Goal: Book appointment/travel/reservation

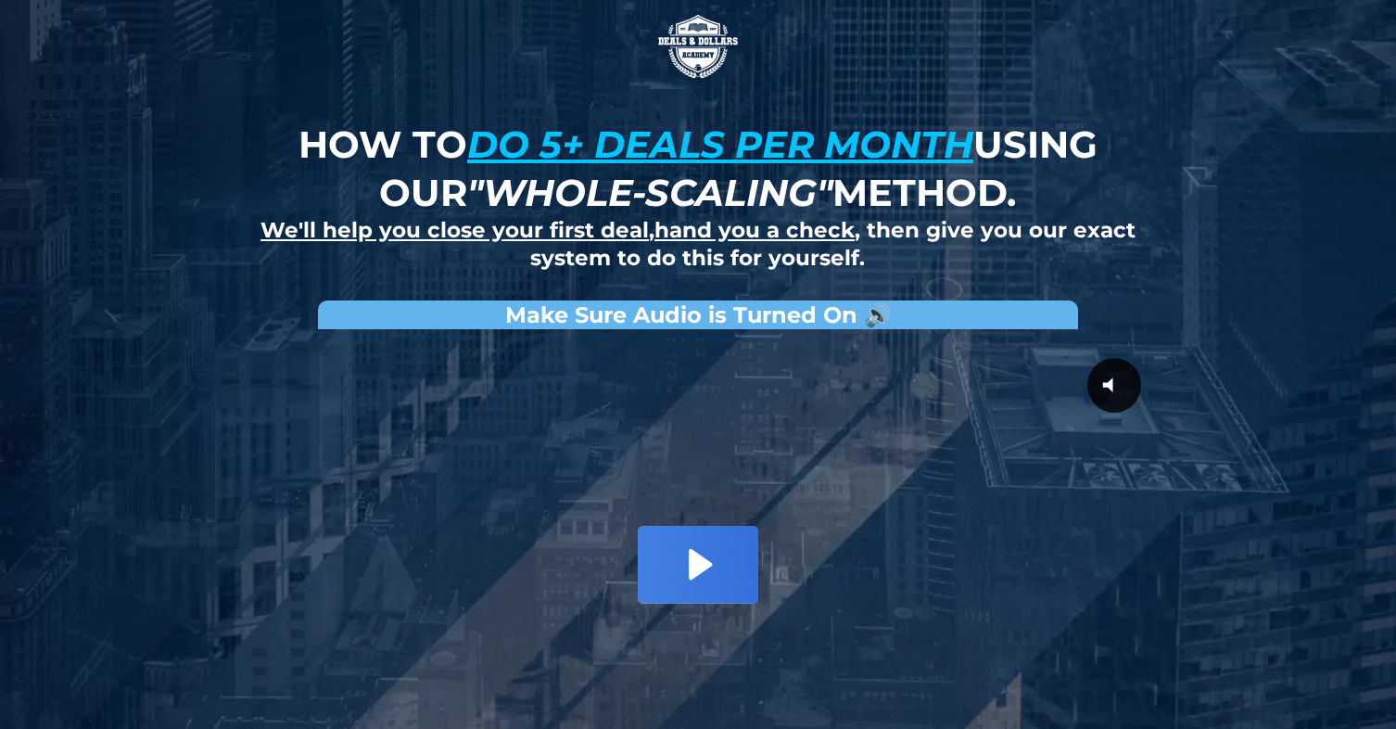
click at [701, 552] on icon "Play Video: David Choi - Whole-Scaling VSL V.2 (short)" at bounding box center [698, 564] width 121 height 77
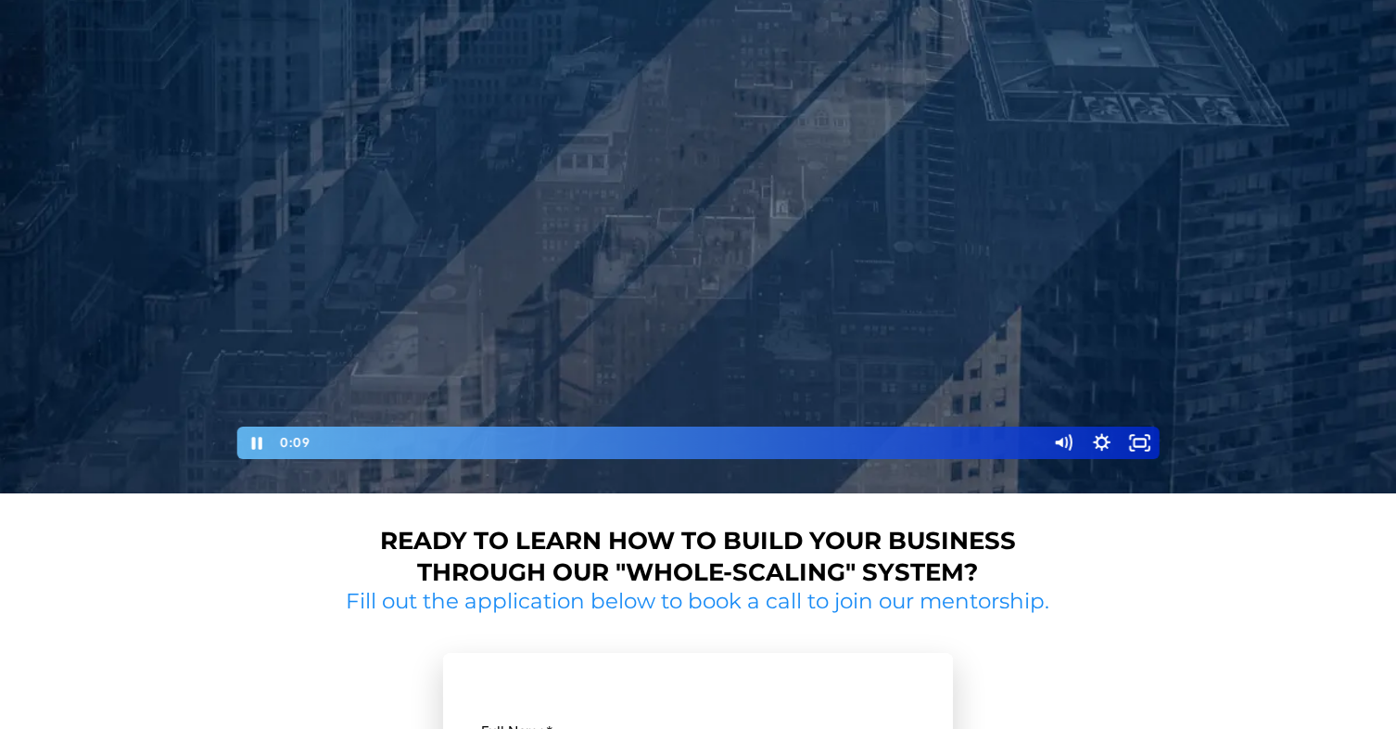
scroll to position [272, 0]
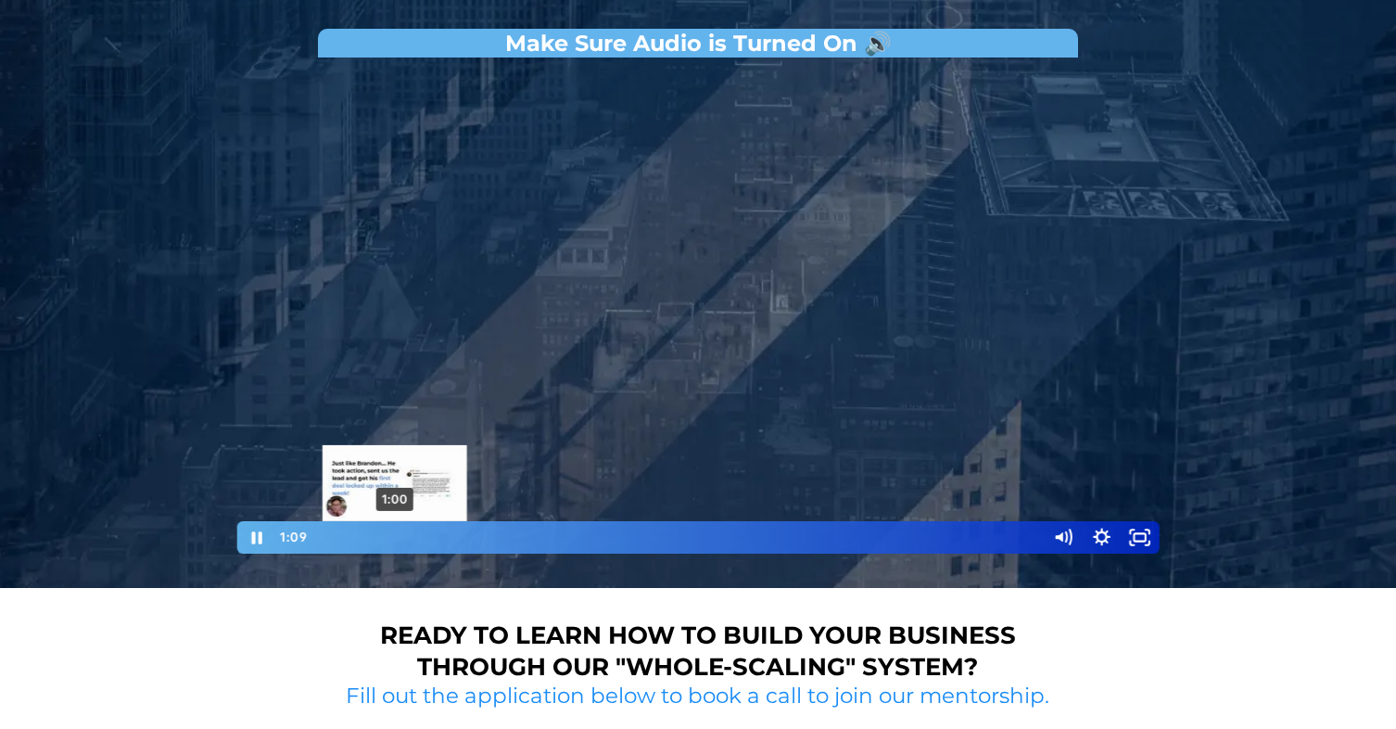
click at [394, 532] on div "1:00" at bounding box center [678, 537] width 714 height 32
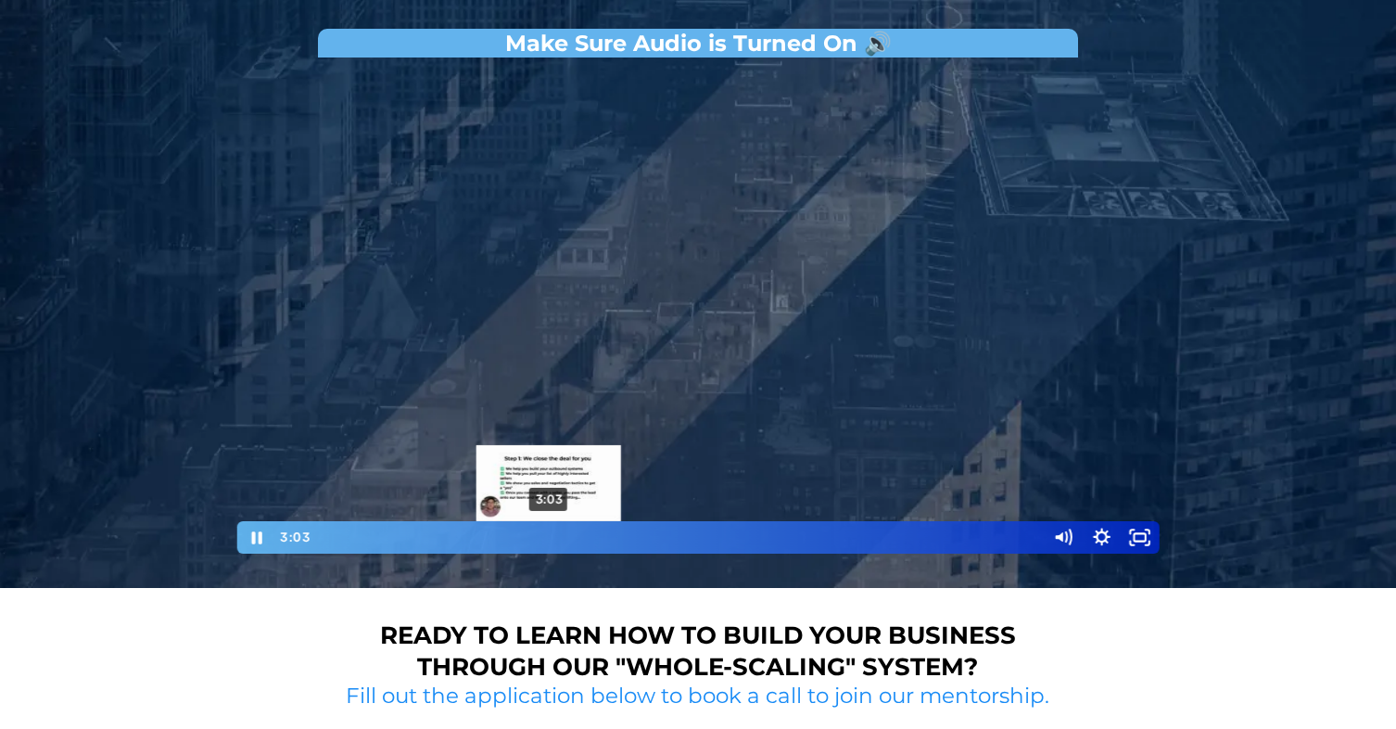
click at [549, 535] on div "3:03" at bounding box center [678, 537] width 714 height 32
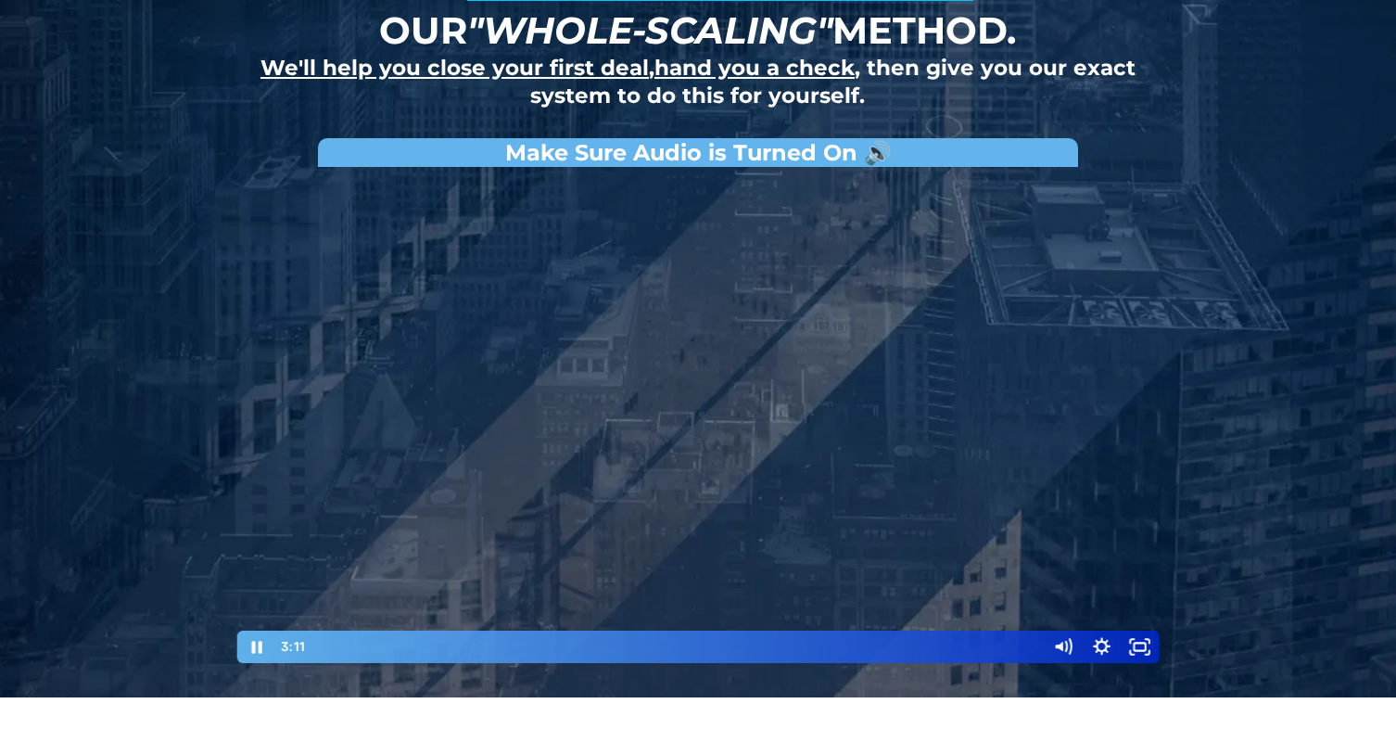
scroll to position [172, 0]
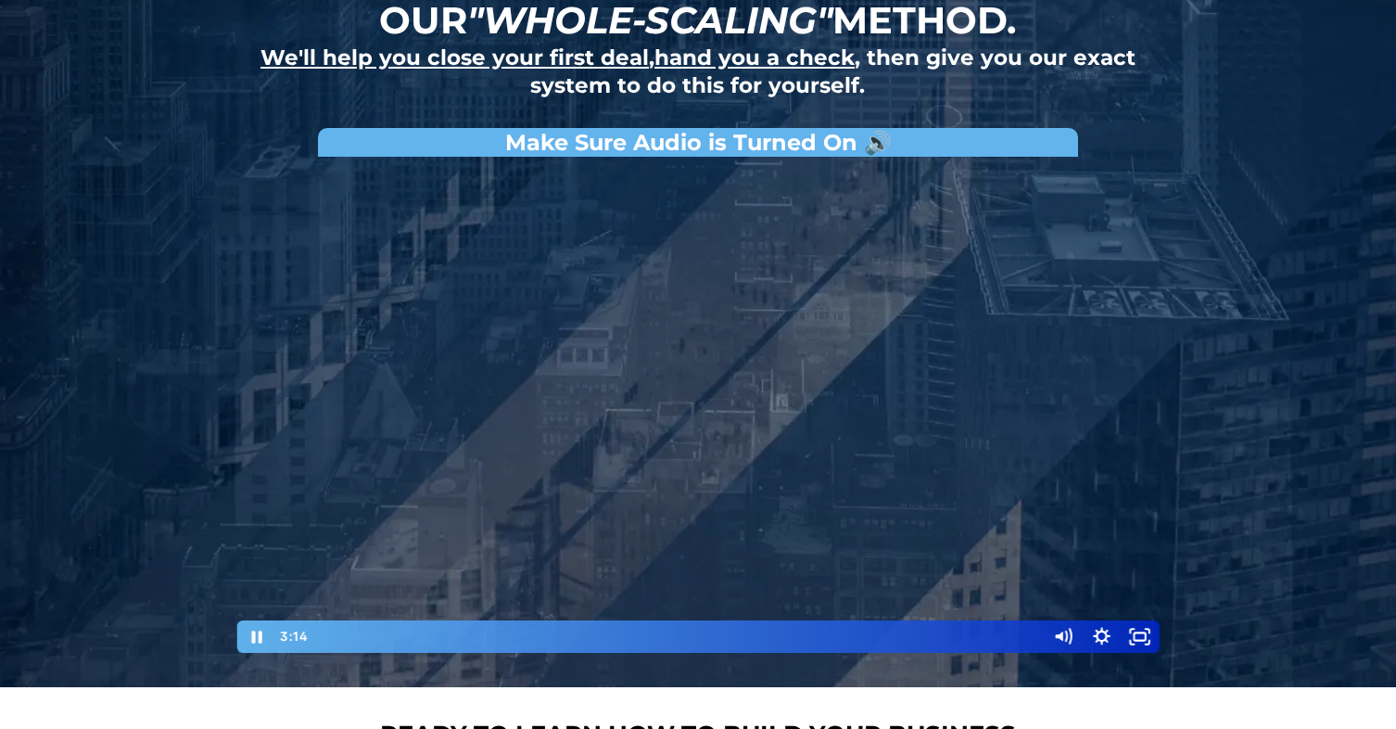
click at [570, 426] on div at bounding box center [698, 410] width 927 height 489
click at [713, 364] on div at bounding box center [698, 410] width 927 height 489
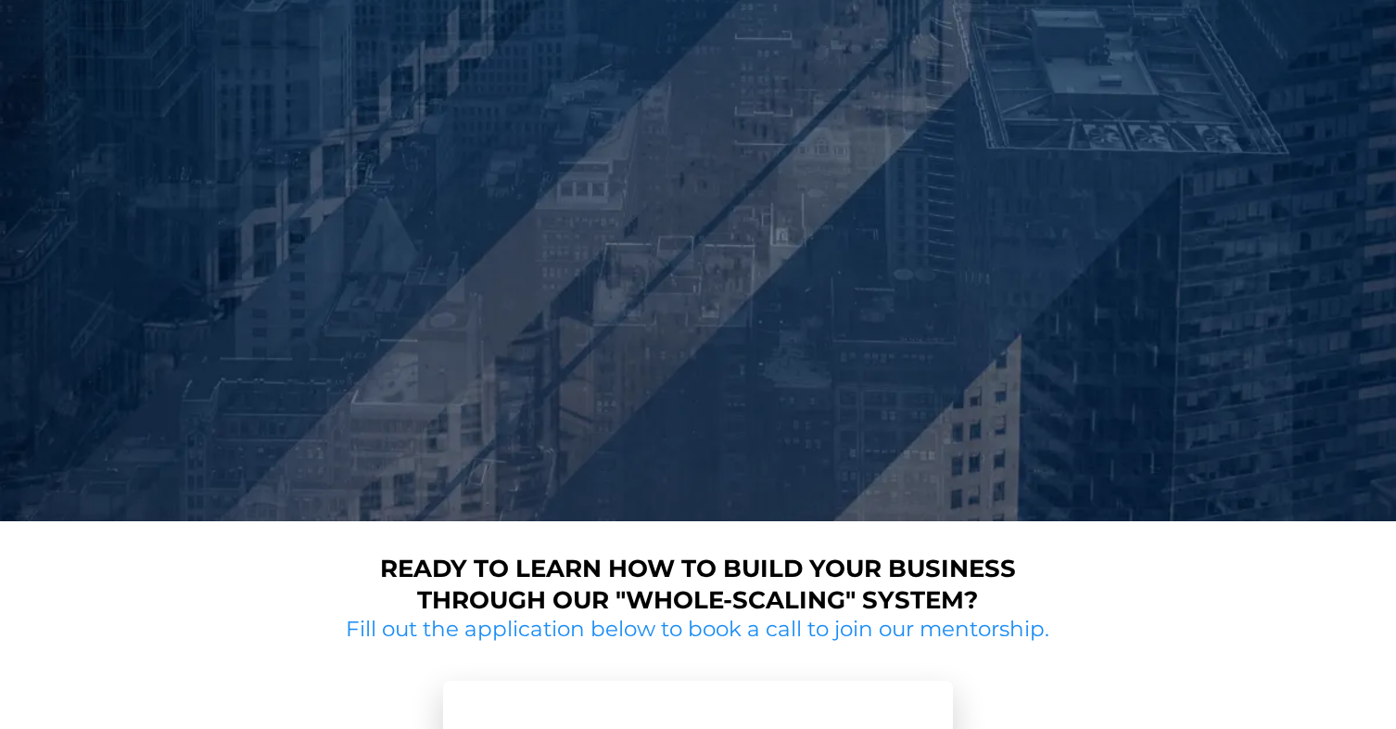
scroll to position [339, 0]
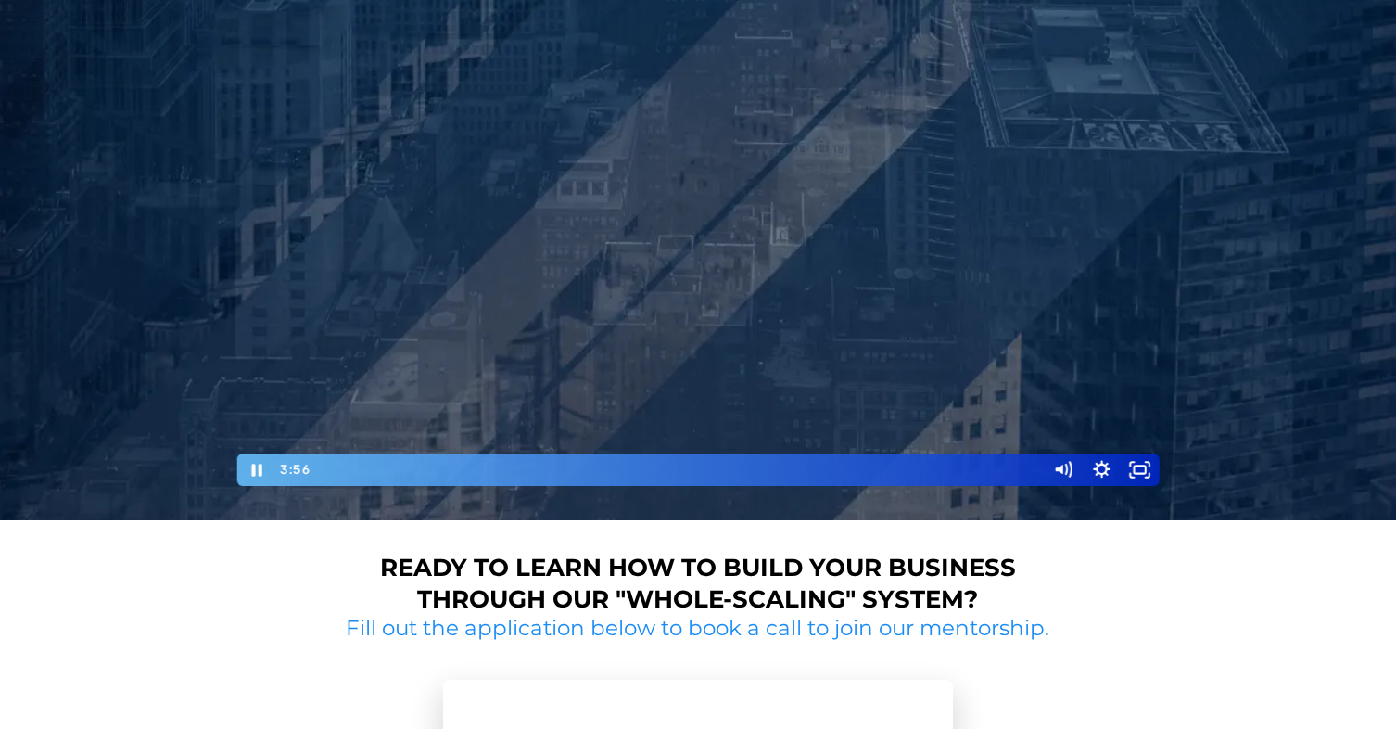
click at [568, 311] on div at bounding box center [698, 243] width 927 height 489
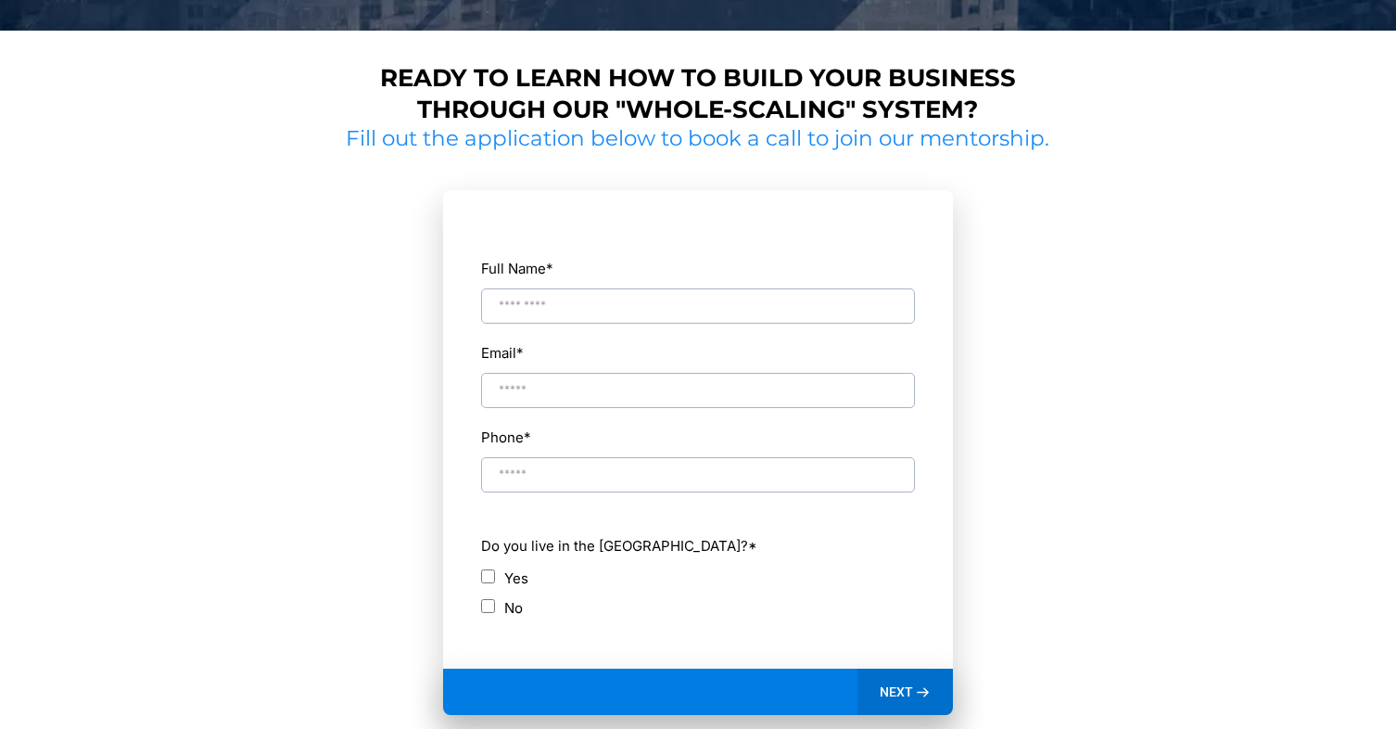
scroll to position [838, 0]
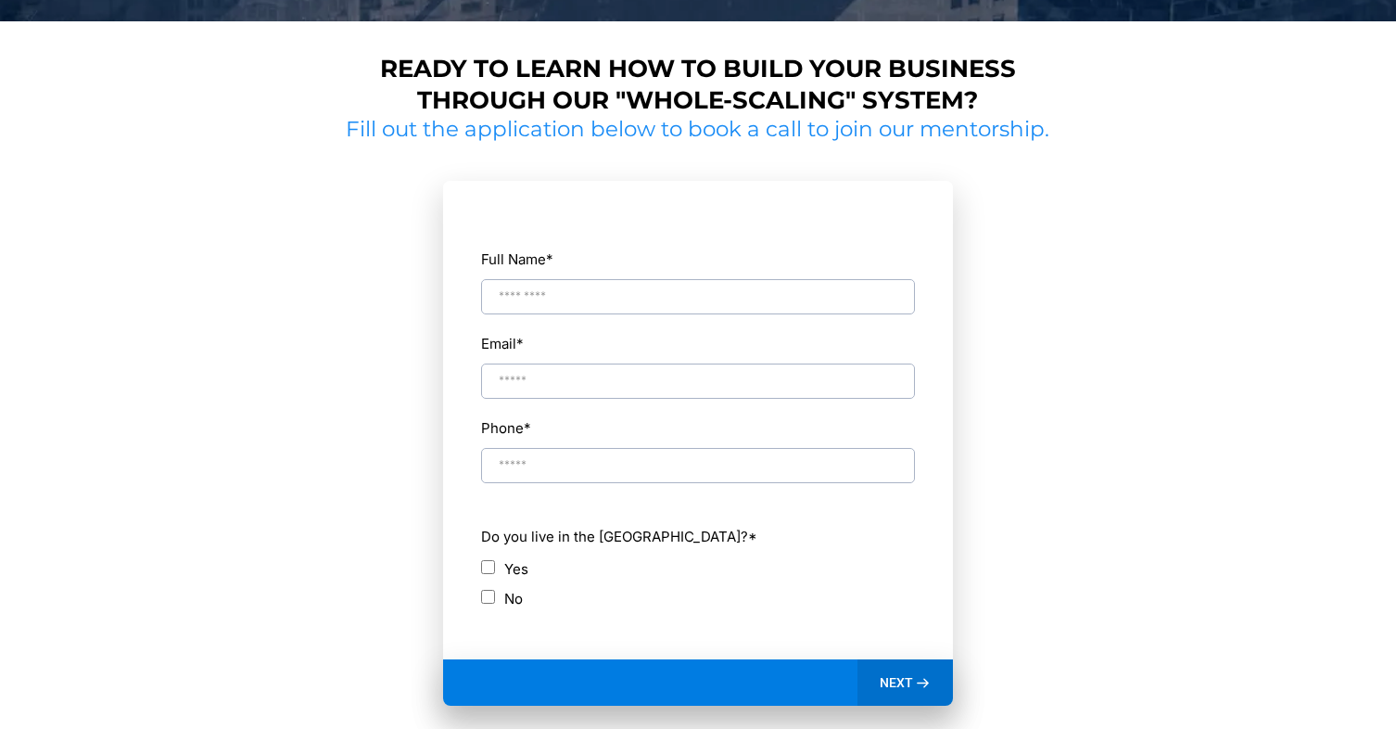
click at [571, 306] on input "Full Name *" at bounding box center [698, 296] width 434 height 35
click at [558, 329] on div "Full Name * Email * Phone * ch Do you live in the US? * Yes No" at bounding box center [698, 430] width 436 height 458
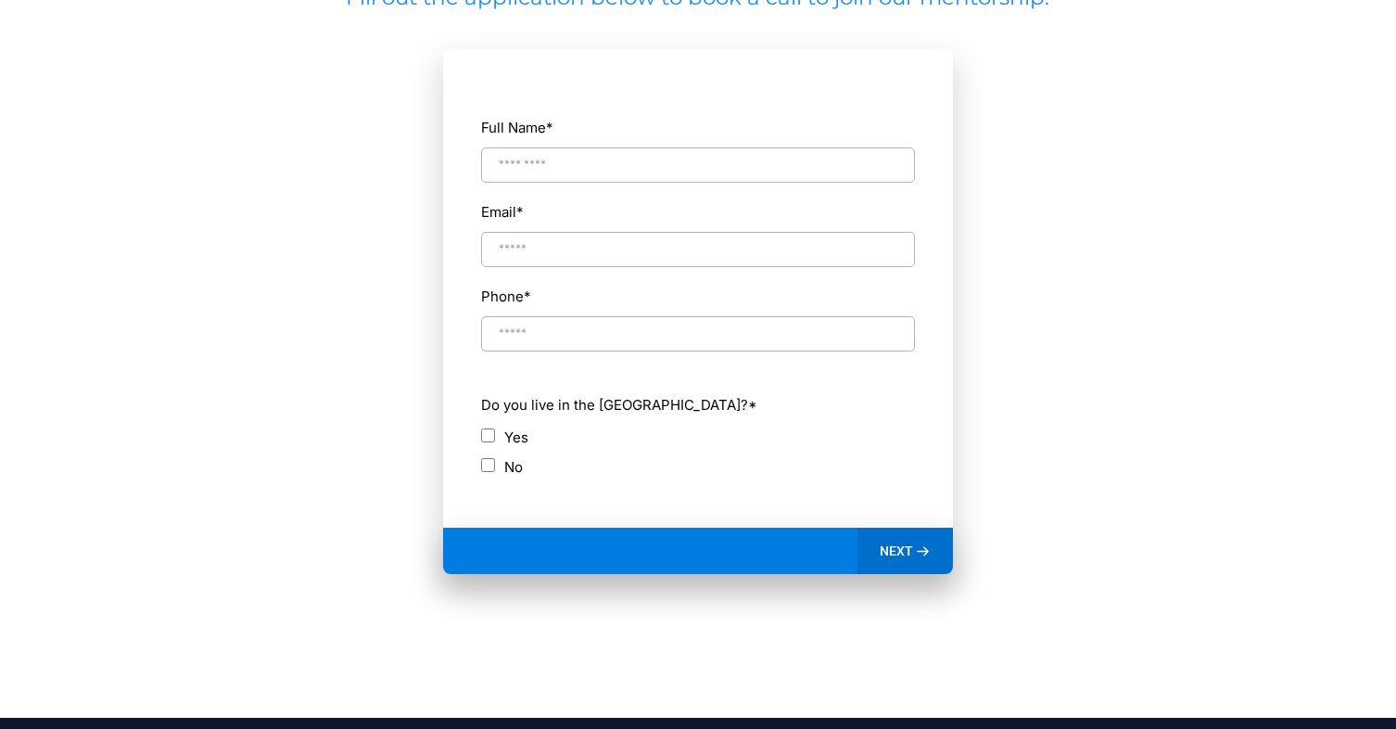
scroll to position [847, 0]
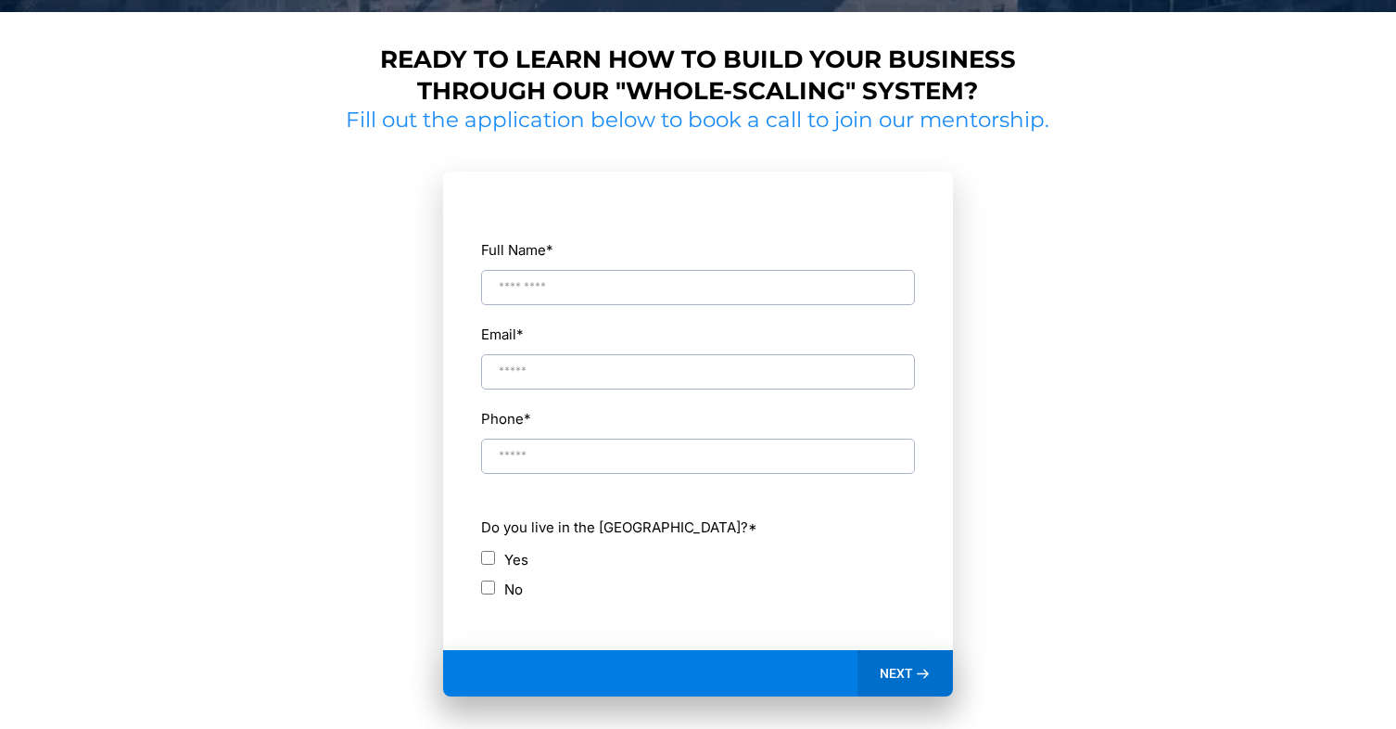
click at [572, 300] on input "Full Name *" at bounding box center [698, 287] width 434 height 35
type input "**********"
click at [522, 560] on label "Yes" at bounding box center [516, 559] width 24 height 25
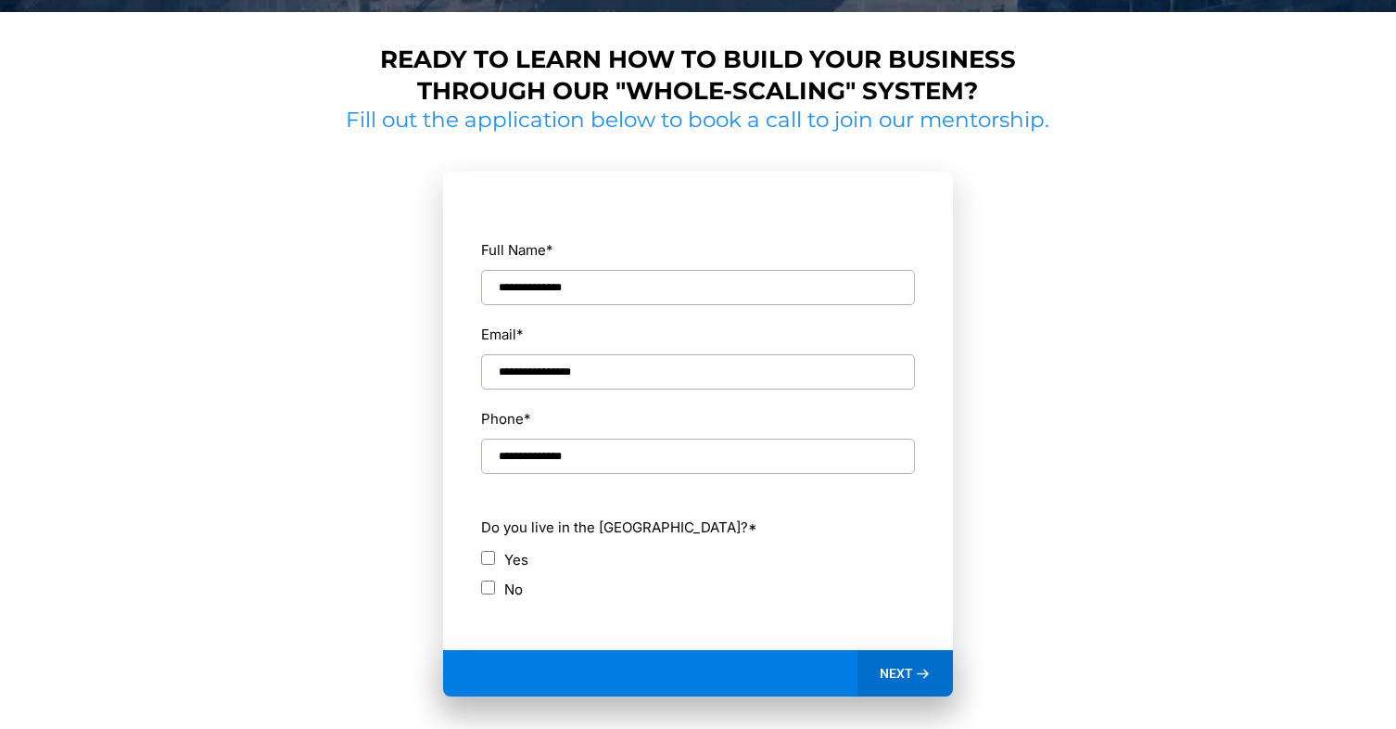
click at [925, 676] on icon at bounding box center [923, 674] width 16 height 16
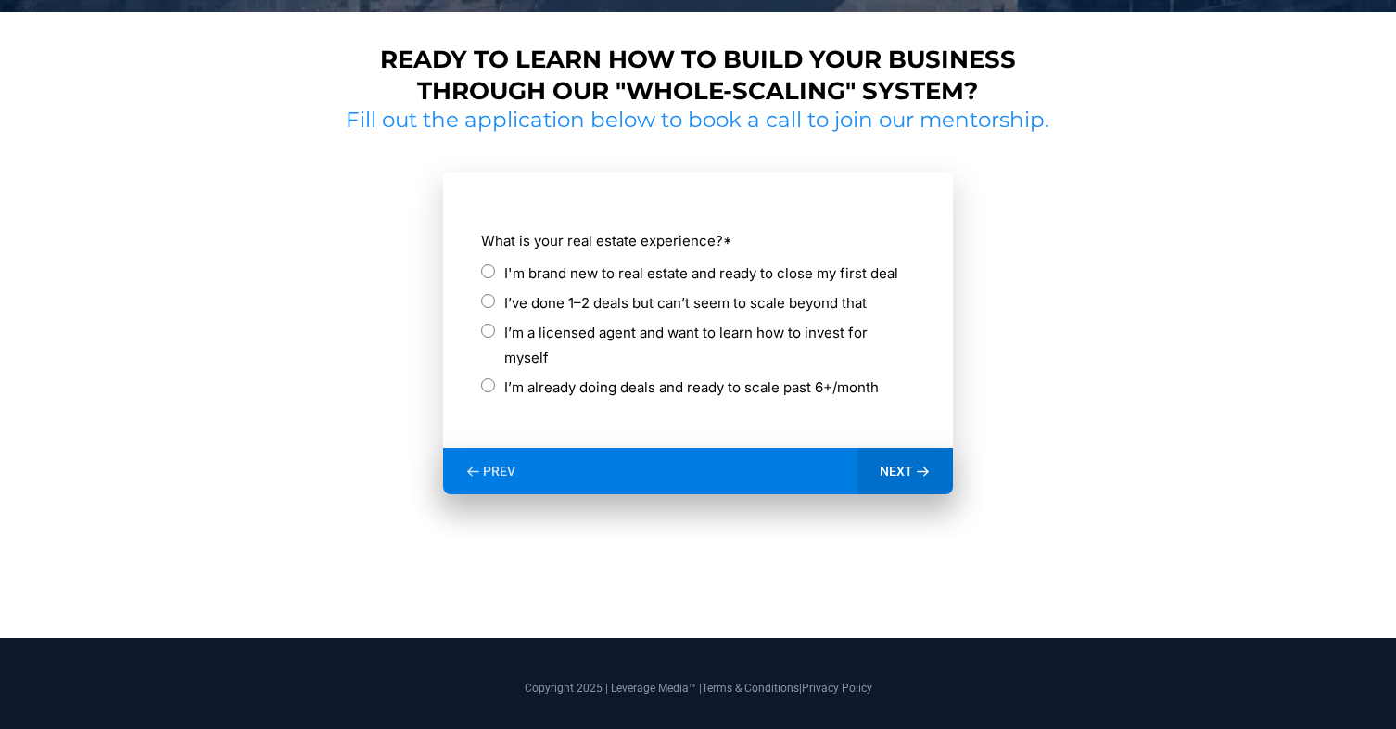
click at [674, 332] on label "I’m a licensed agent and want to learn how to invest for myself" at bounding box center [709, 345] width 411 height 50
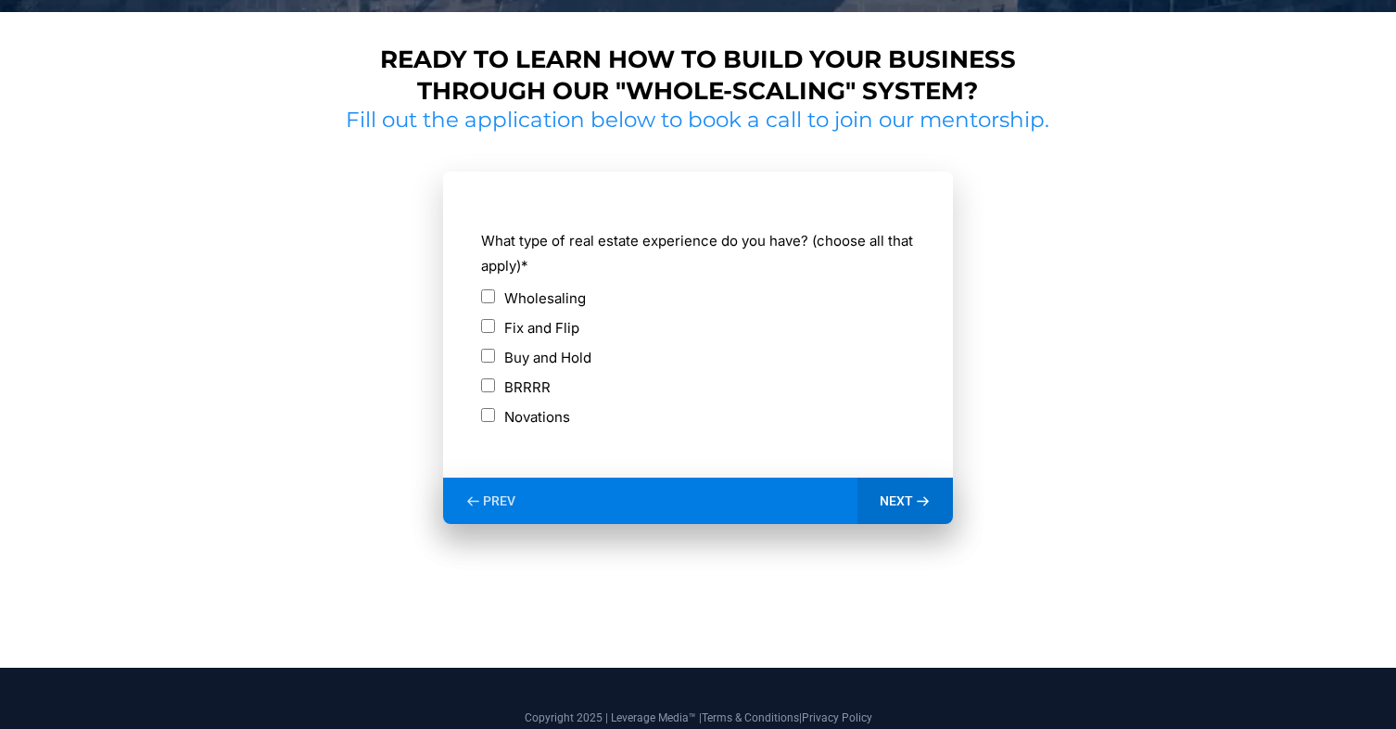
click at [593, 360] on div "Buy and Hold" at bounding box center [698, 357] width 434 height 25
click at [582, 360] on label "Buy and Hold" at bounding box center [547, 357] width 87 height 25
click at [919, 494] on icon at bounding box center [923, 501] width 16 height 16
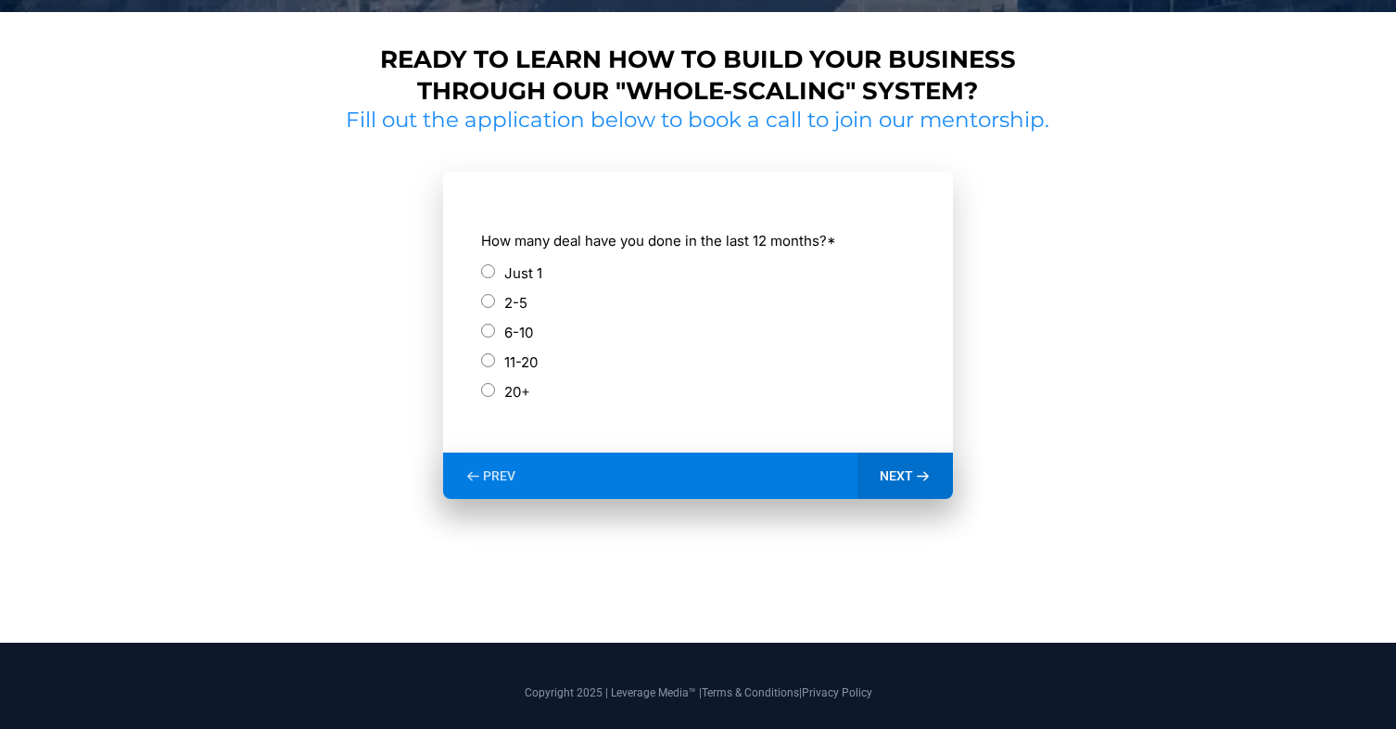
click at [537, 348] on div "6-10" at bounding box center [698, 335] width 434 height 30
click at [537, 358] on label "11-20" at bounding box center [520, 362] width 33 height 25
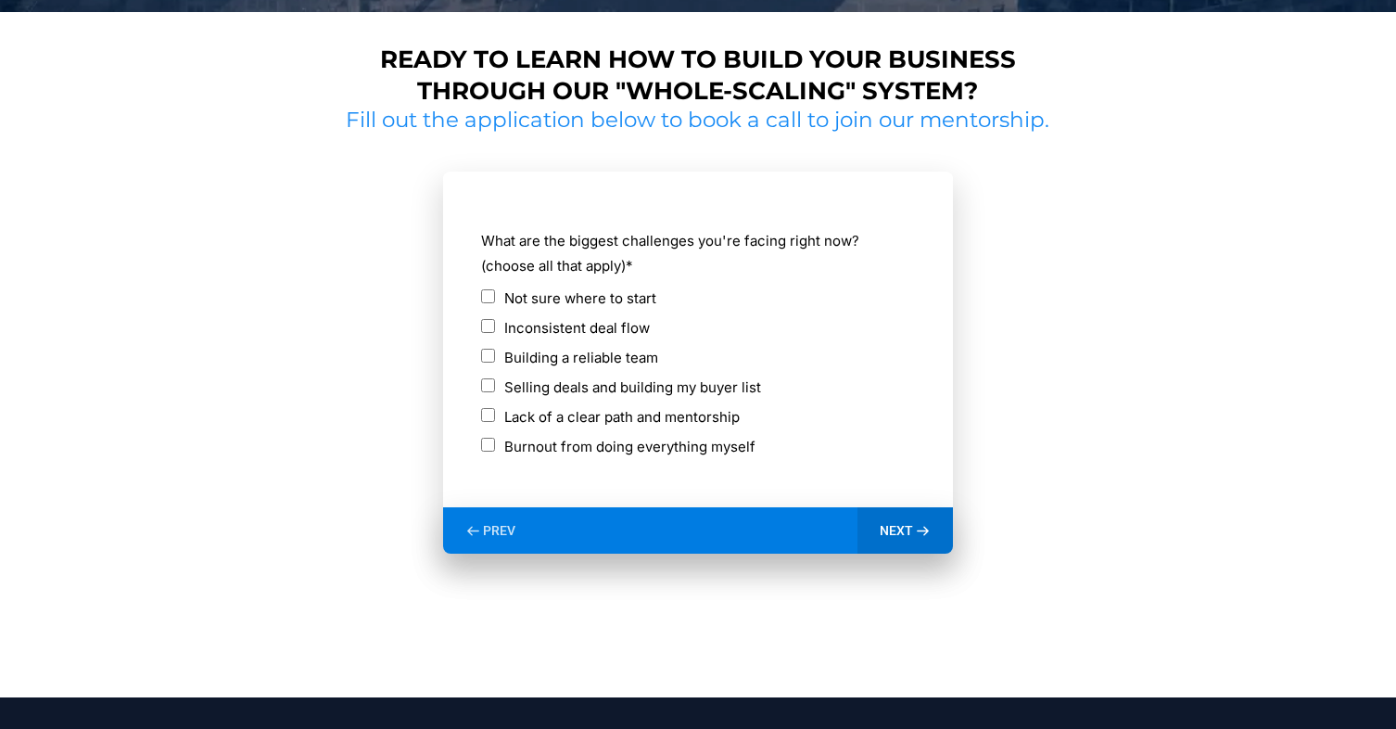
click at [695, 406] on label "Lack of a clear path and mentorship" at bounding box center [621, 416] width 235 height 25
click at [905, 510] on div "NEXT" at bounding box center [905, 530] width 95 height 46
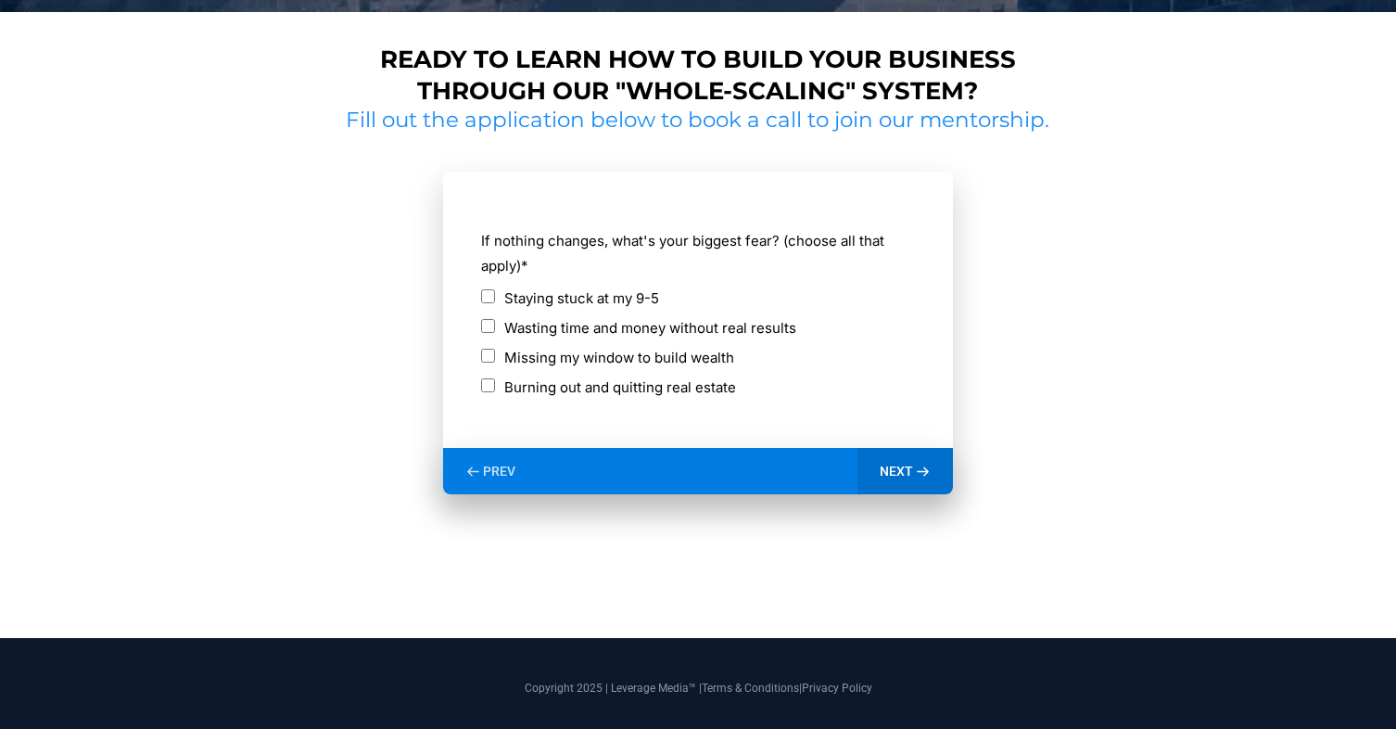
click at [676, 400] on div "Burning out and quitting real estate" at bounding box center [698, 390] width 434 height 30
click at [680, 391] on label "Burning out and quitting real estate" at bounding box center [620, 387] width 232 height 25
click at [658, 308] on label "Staying stuck at my 9-5" at bounding box center [581, 298] width 155 height 25
click at [642, 384] on label "Burning out and quitting real estate" at bounding box center [620, 387] width 232 height 25
click at [889, 470] on span "NEXT" at bounding box center [896, 471] width 33 height 17
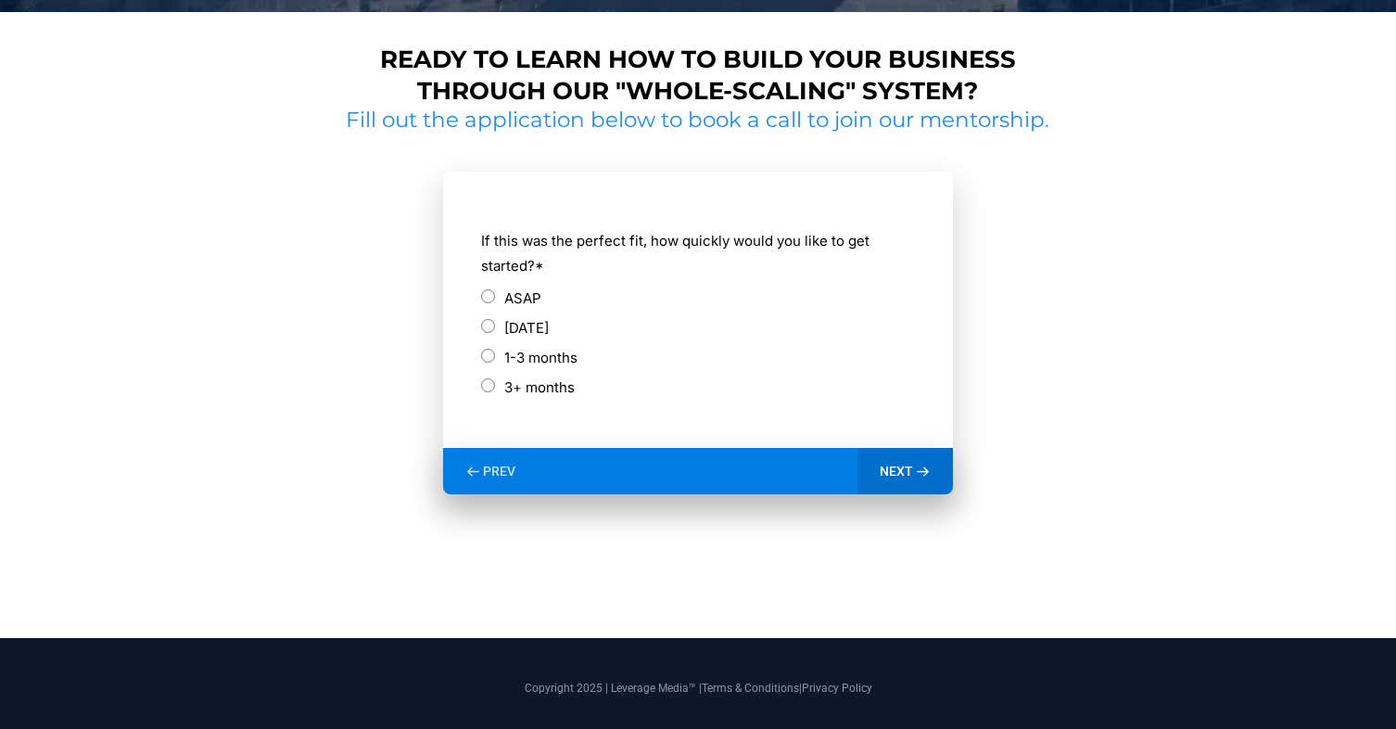
click at [527, 299] on label "ASAP" at bounding box center [522, 298] width 37 height 25
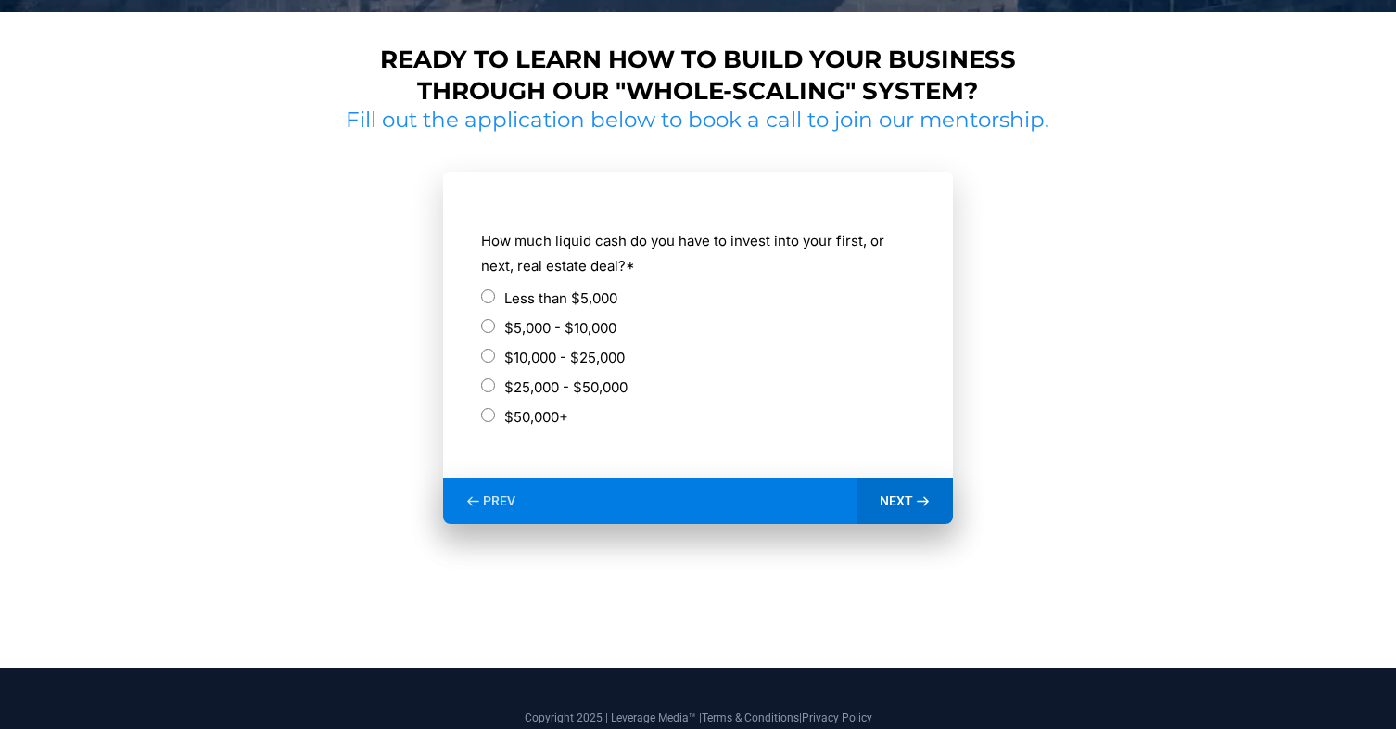
click at [572, 384] on label "$25,000 - $50,000" at bounding box center [565, 387] width 123 height 25
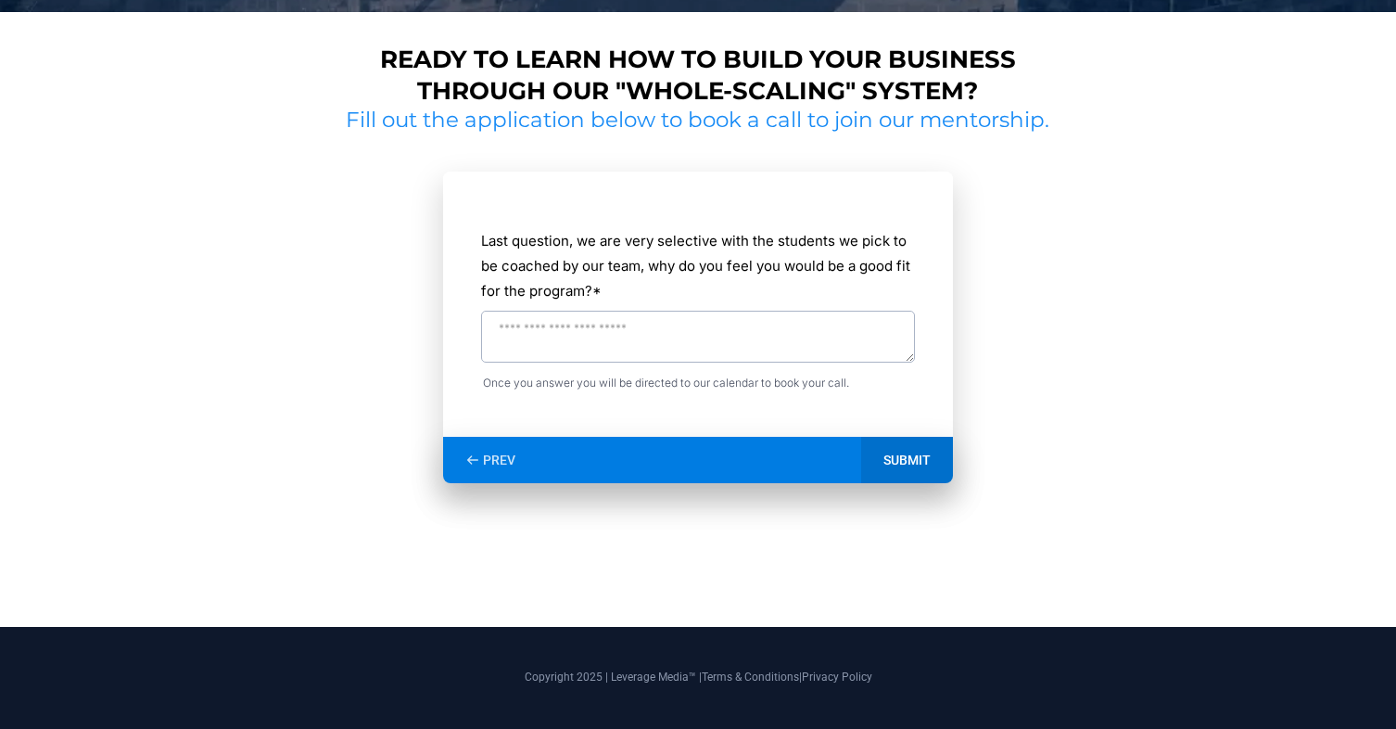
click at [723, 356] on textarea "Last question, we are very selective with the students we pick to be coached by…" at bounding box center [698, 337] width 434 height 52
type textarea "**********"
click at [933, 462] on div "SUBMIT" at bounding box center [907, 460] width 92 height 46
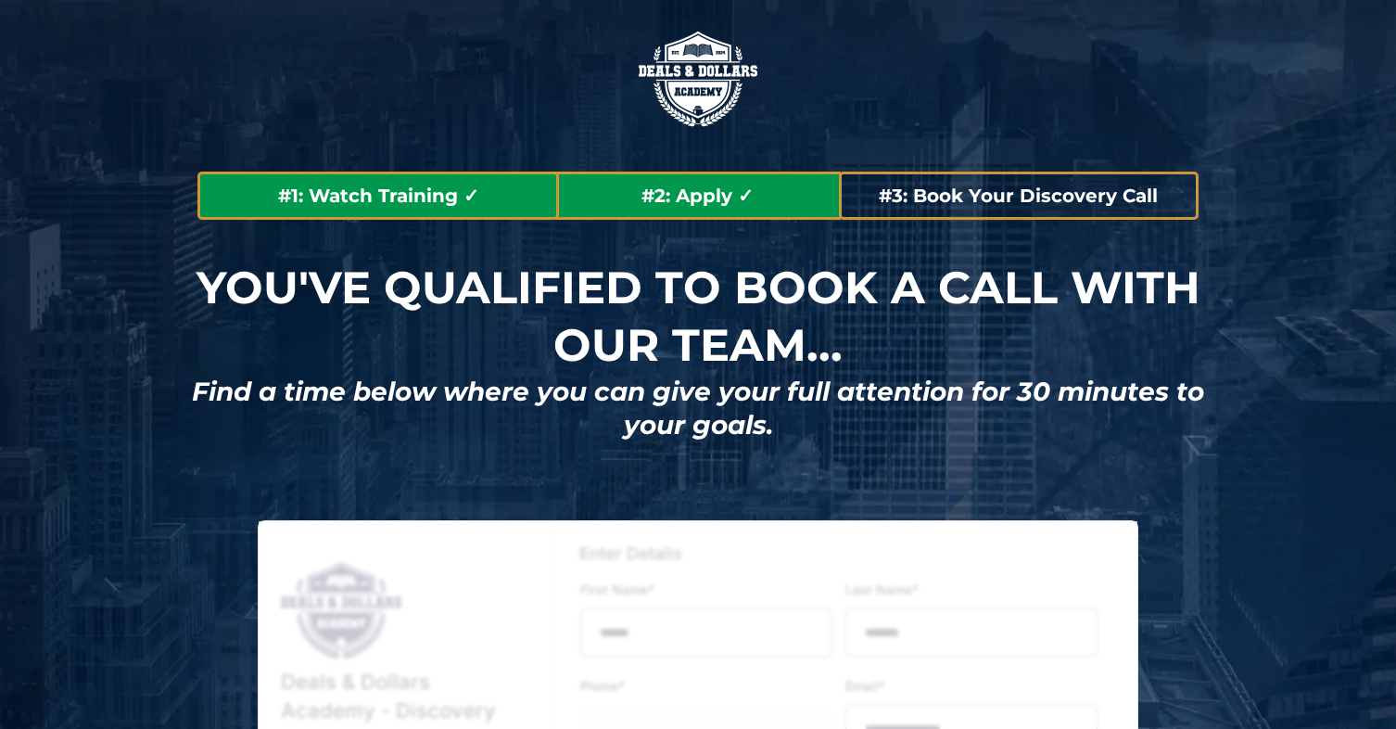
type input "**********"
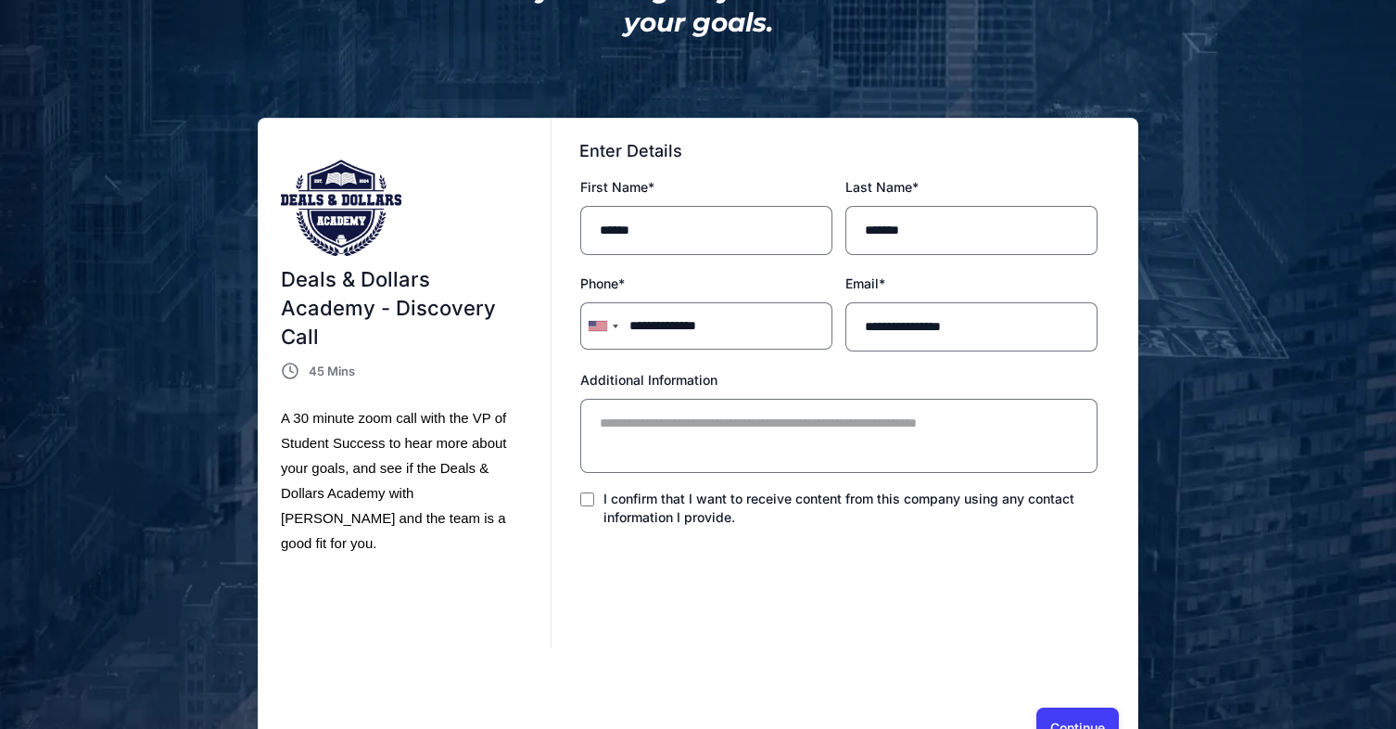
scroll to position [453, 0]
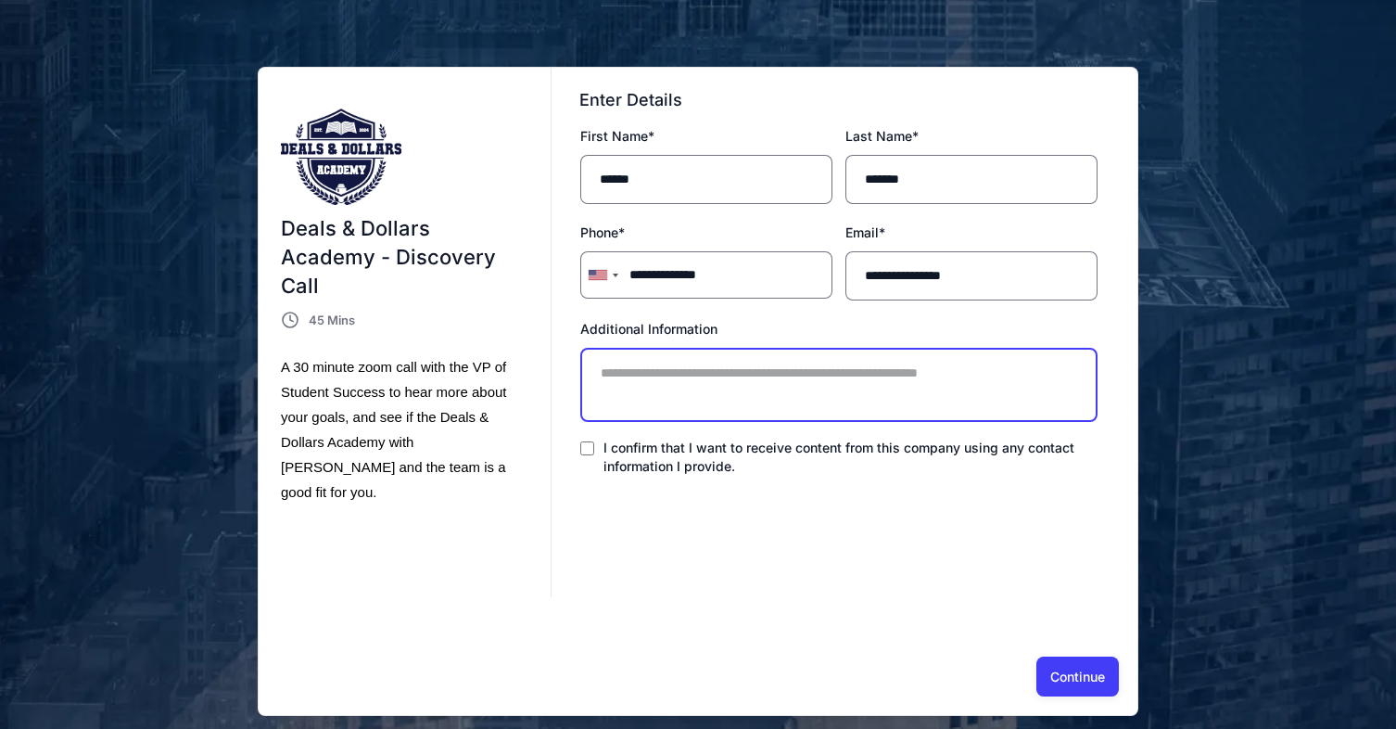
click at [693, 362] on textarea "Additional Information" at bounding box center [838, 385] width 517 height 74
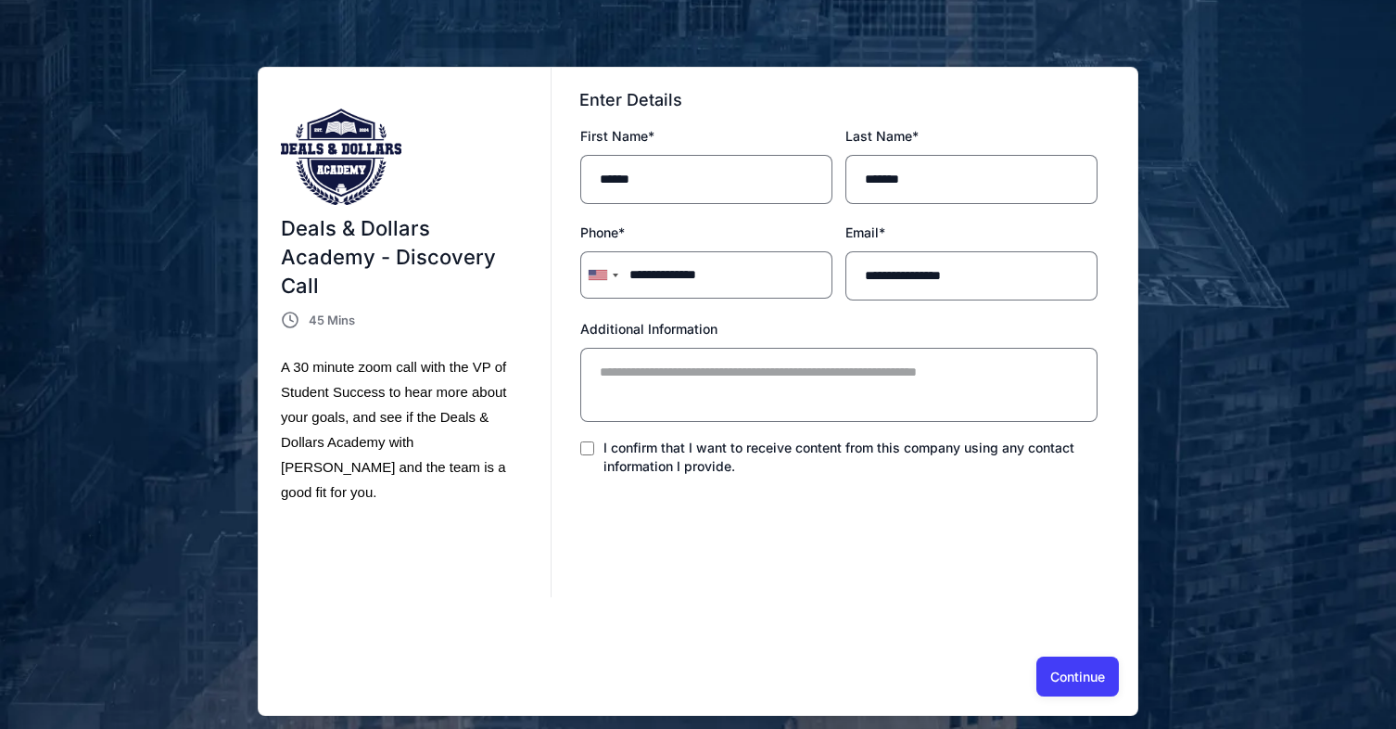
click at [983, 598] on div "Enter Details First Name * ****** Last Name * ******* Phone * [GEOGRAPHIC_DATA]…" at bounding box center [845, 342] width 586 height 512
click at [1082, 681] on button "Continue" at bounding box center [1077, 675] width 83 height 39
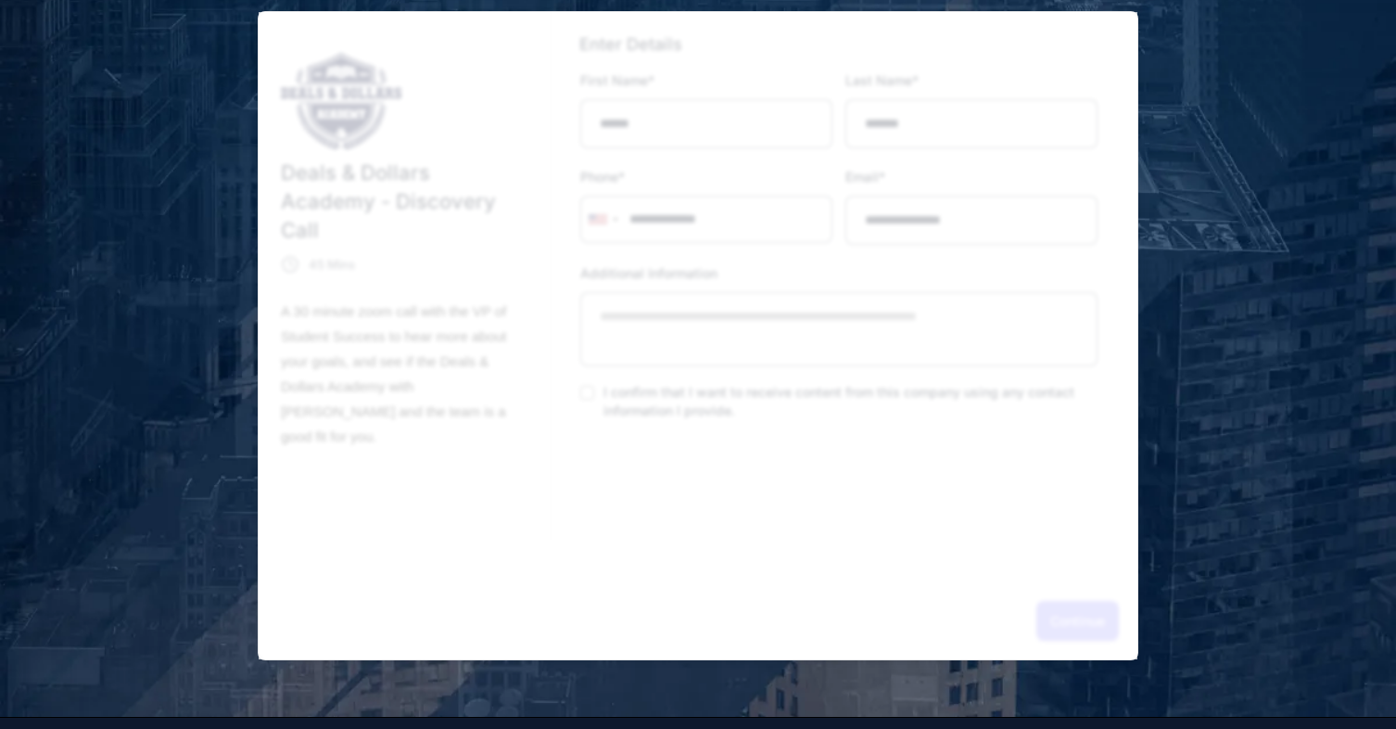
scroll to position [520, 0]
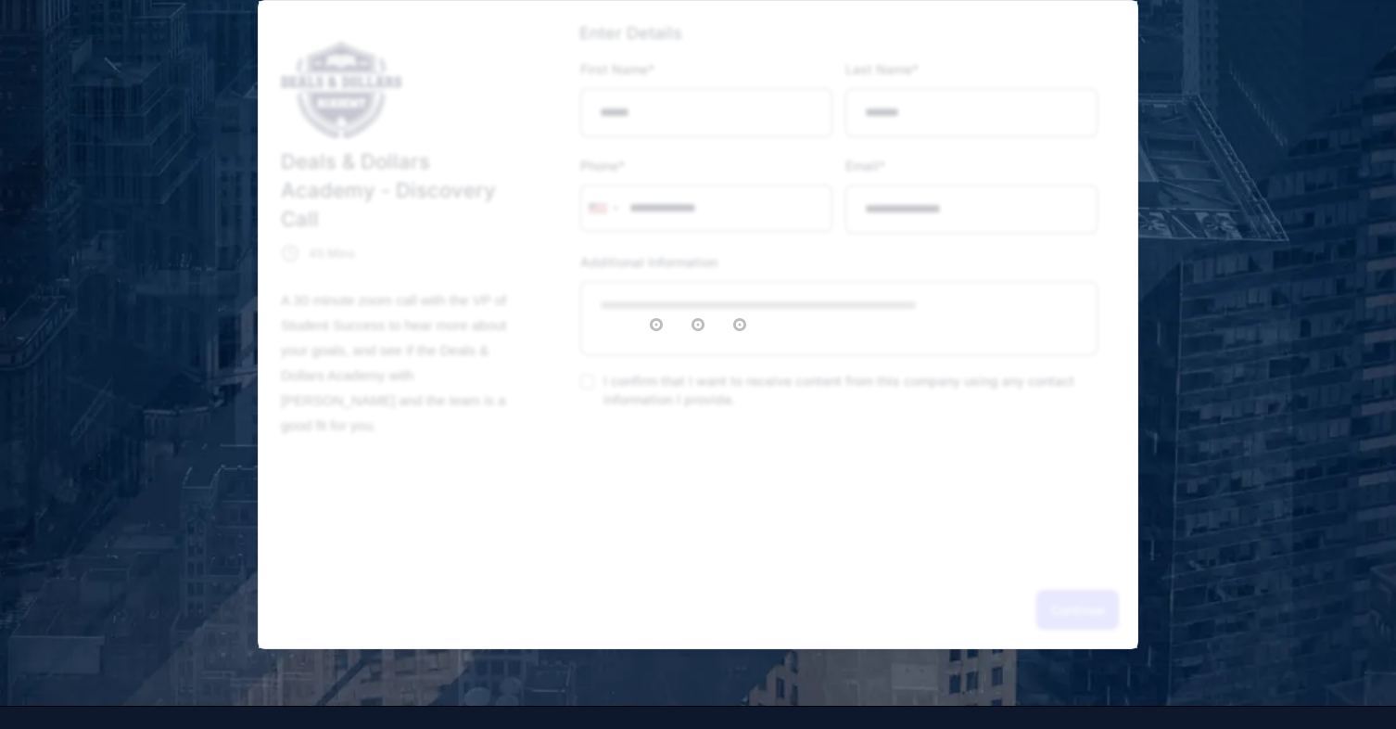
select select "*"
select select "****"
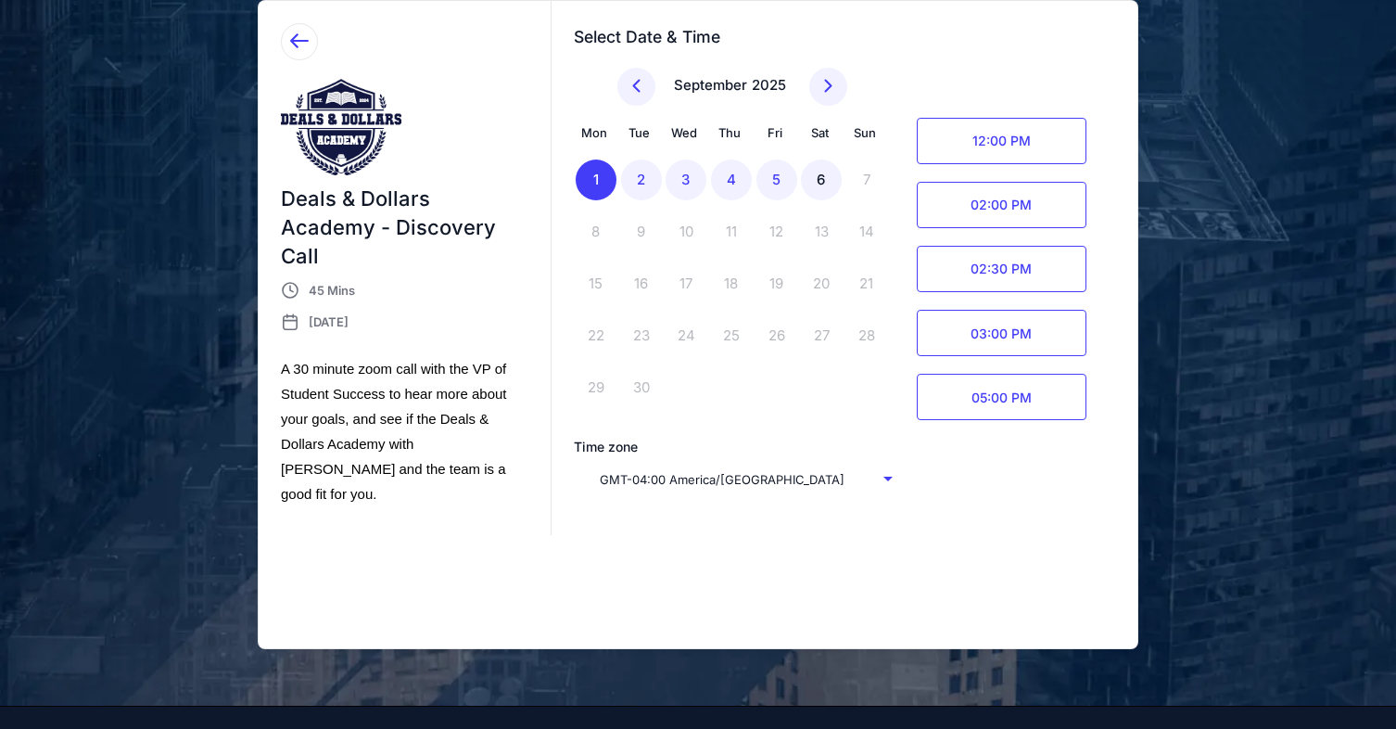
click at [827, 177] on div "6" at bounding box center [821, 179] width 41 height 41
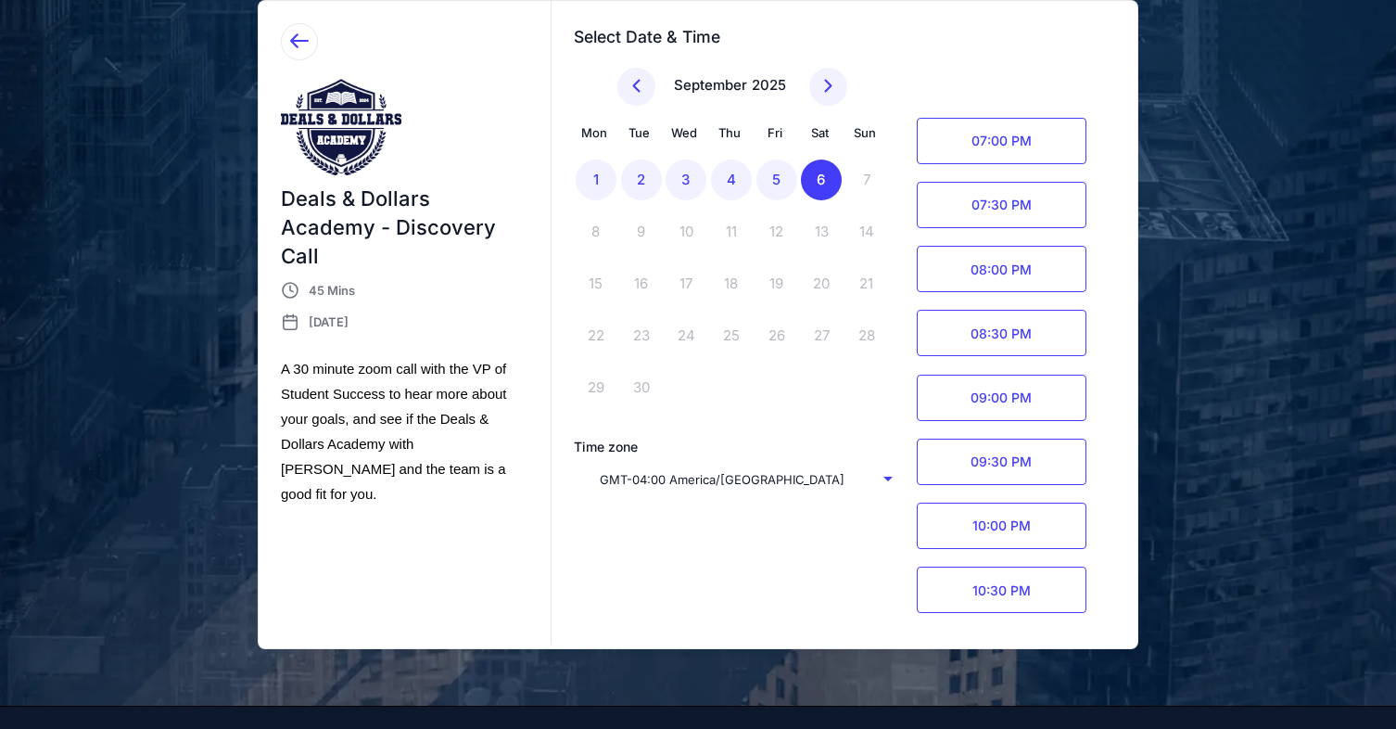
scroll to position [1153, 0]
click at [997, 593] on span "11:00 PM" at bounding box center [1002, 590] width 170 height 46
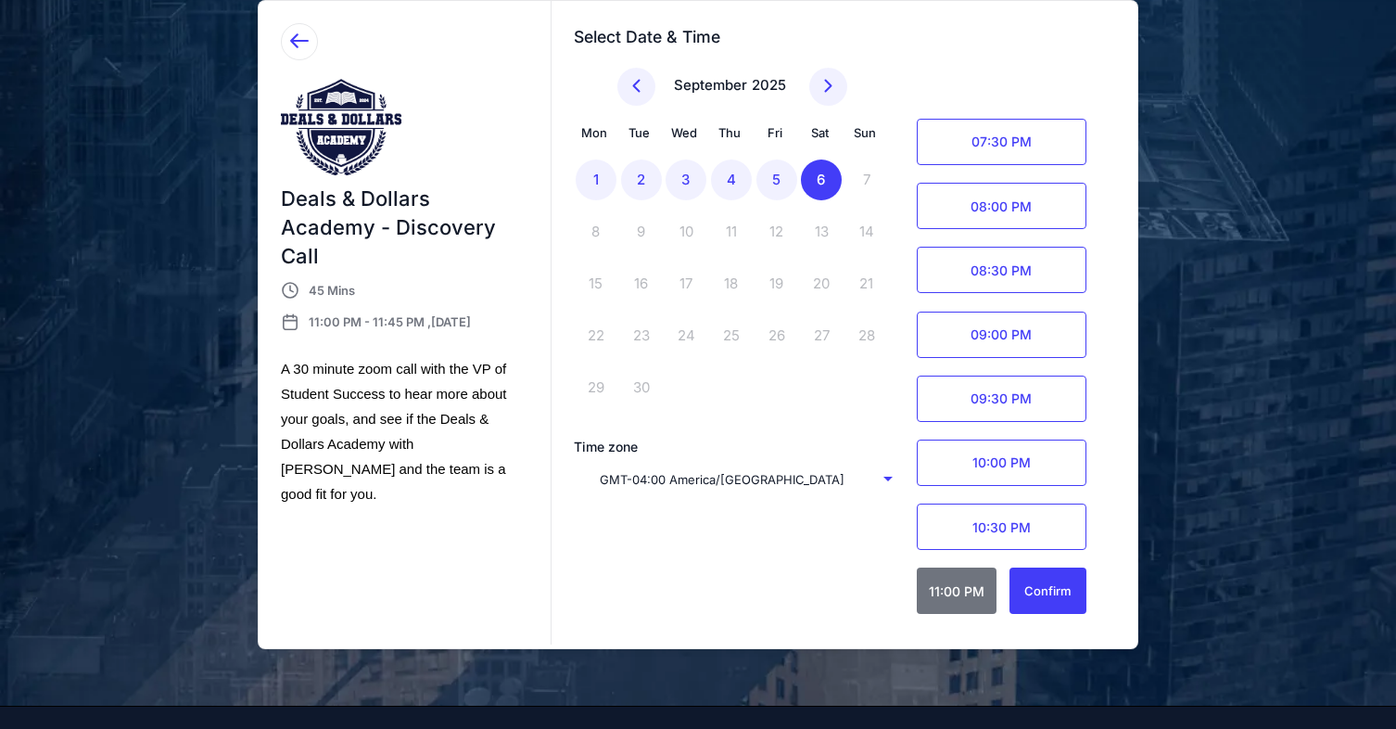
click at [1052, 600] on div "Confirm" at bounding box center [1047, 590] width 47 height 21
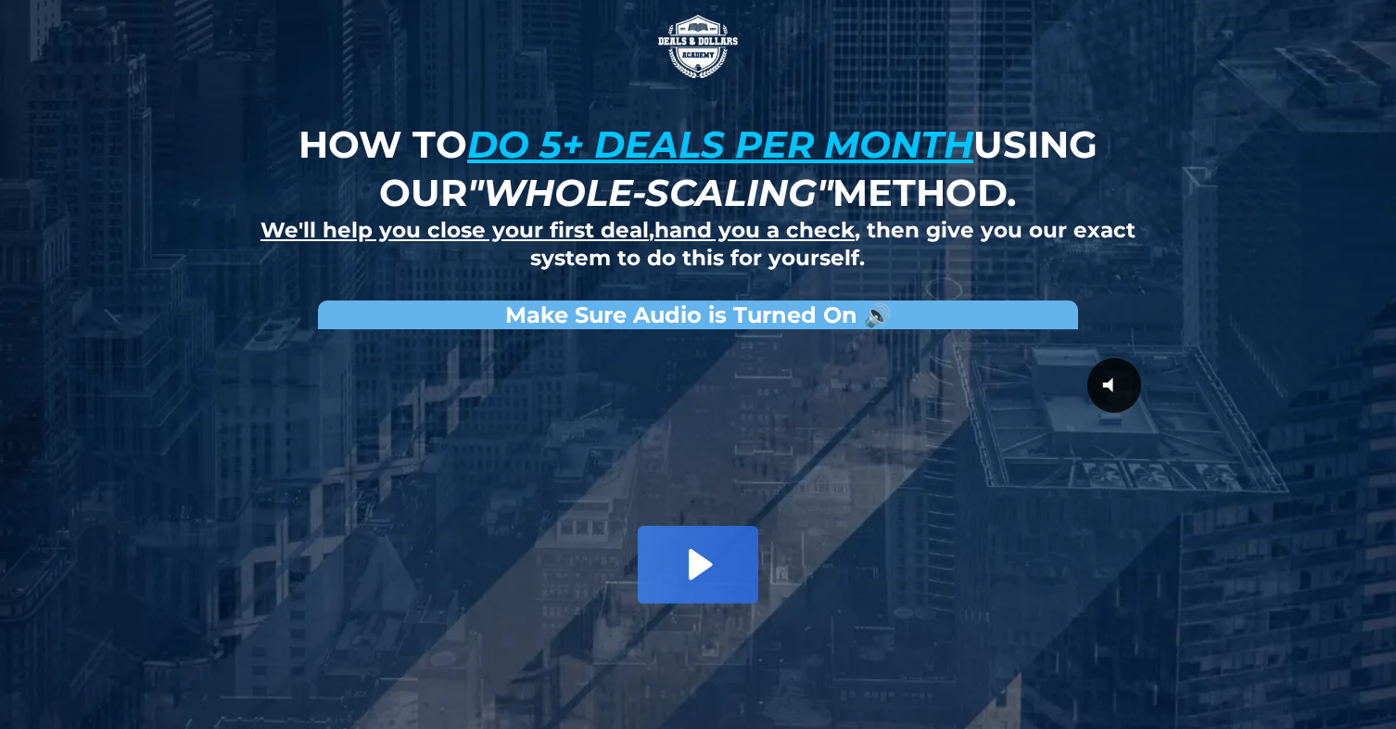
click at [510, 233] on u "We'll help you close your first deal" at bounding box center [455, 230] width 388 height 26
